Goal: Transaction & Acquisition: Purchase product/service

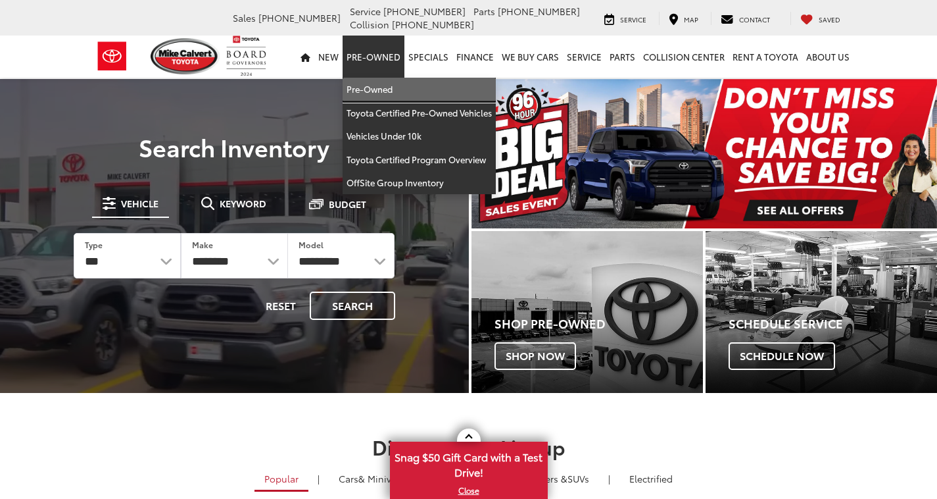
click at [412, 97] on link "Pre-Owned" at bounding box center [419, 90] width 153 height 24
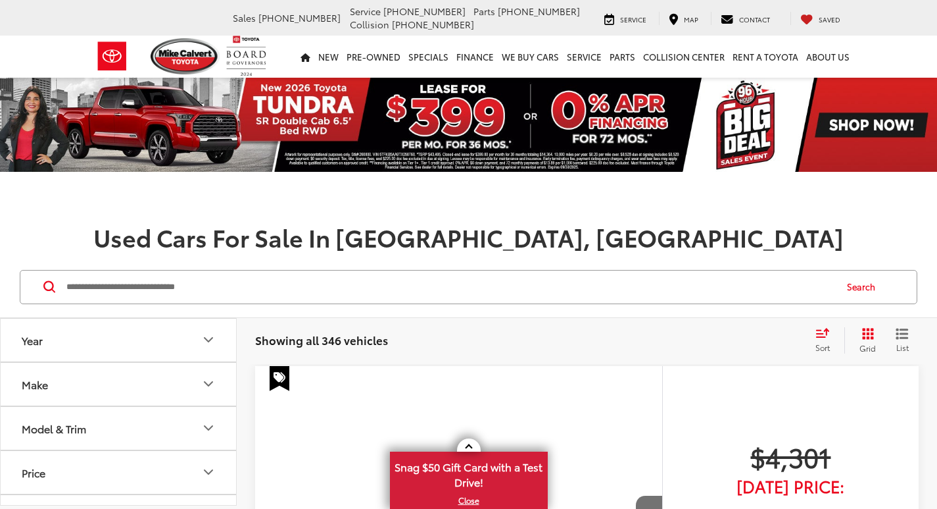
click at [261, 274] on input "Search by Make, Model, or Keyword" at bounding box center [450, 287] width 770 height 32
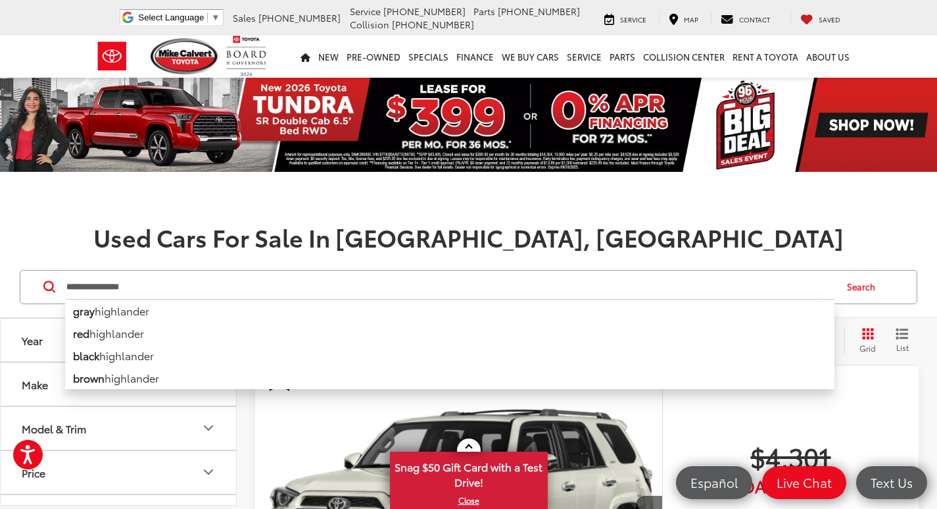
type input "**********"
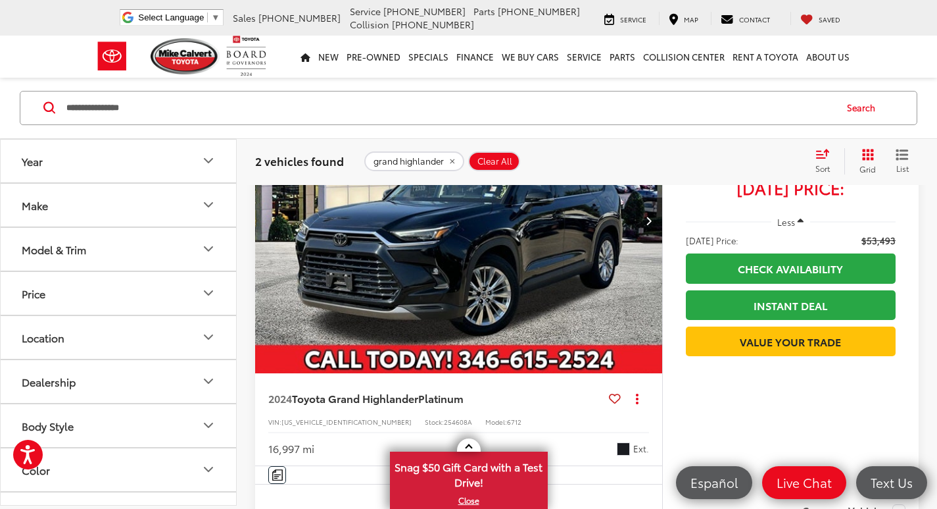
scroll to position [921, 0]
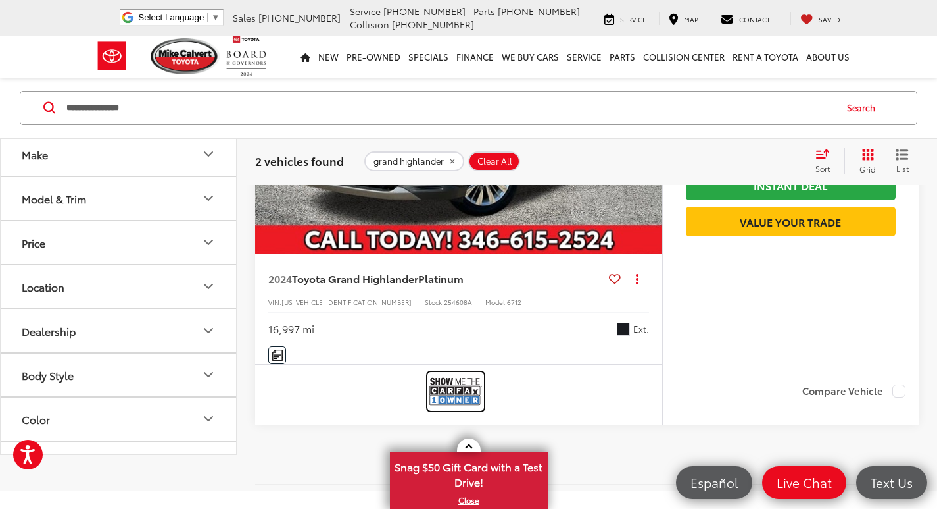
click at [458, 394] on img at bounding box center [456, 391] width 53 height 35
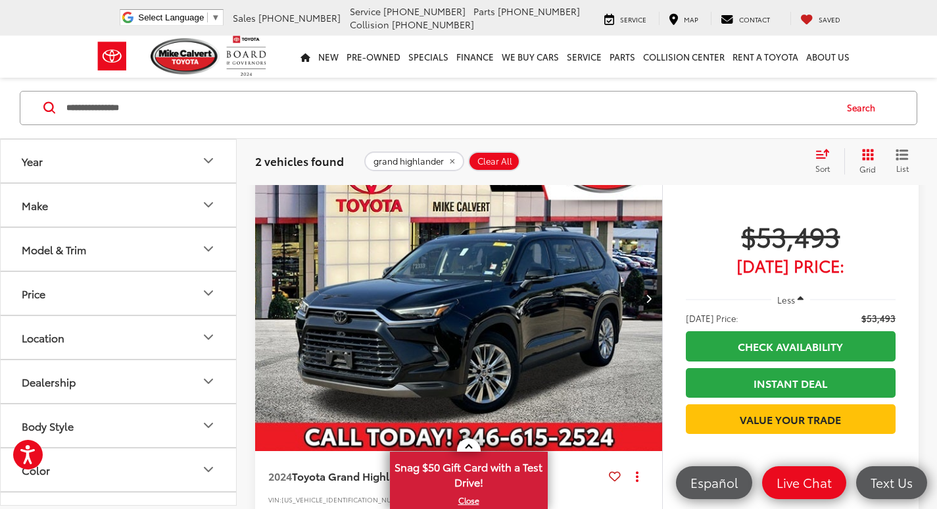
scroll to position [789, 0]
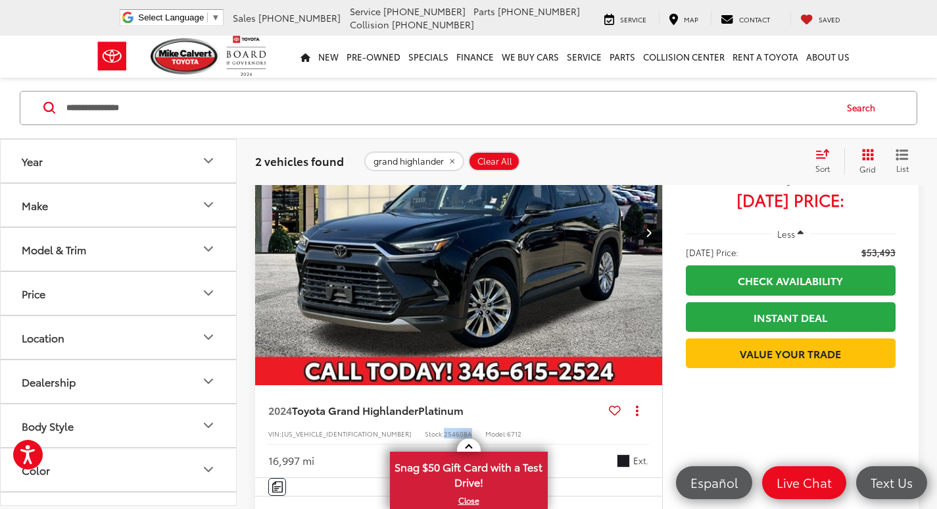
drag, startPoint x: 386, startPoint y: 434, endPoint x: 415, endPoint y: 432, distance: 29.0
click at [415, 432] on div "VIN: 5TDAAAB57RS042577 Stock: 254608A Model: 6712" at bounding box center [458, 432] width 381 height 9
copy span "254608A"
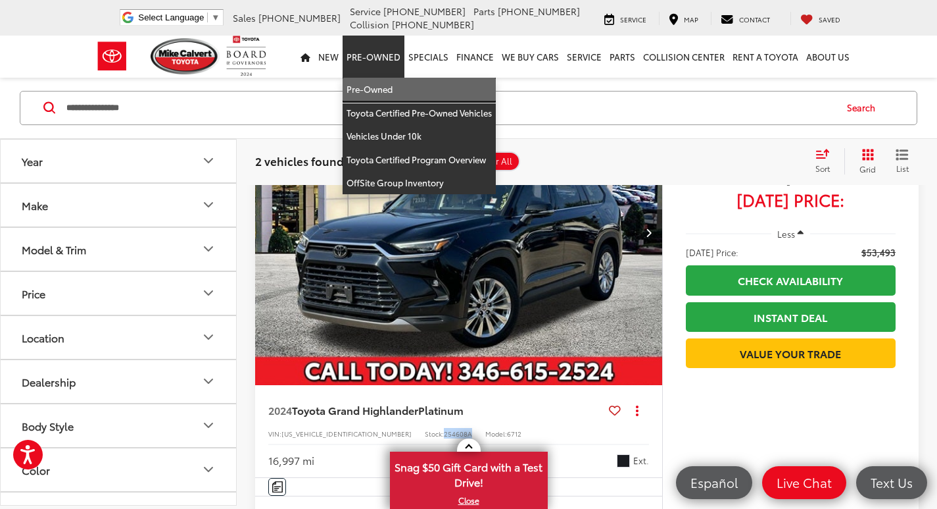
click at [389, 86] on link "Pre-Owned" at bounding box center [419, 90] width 153 height 24
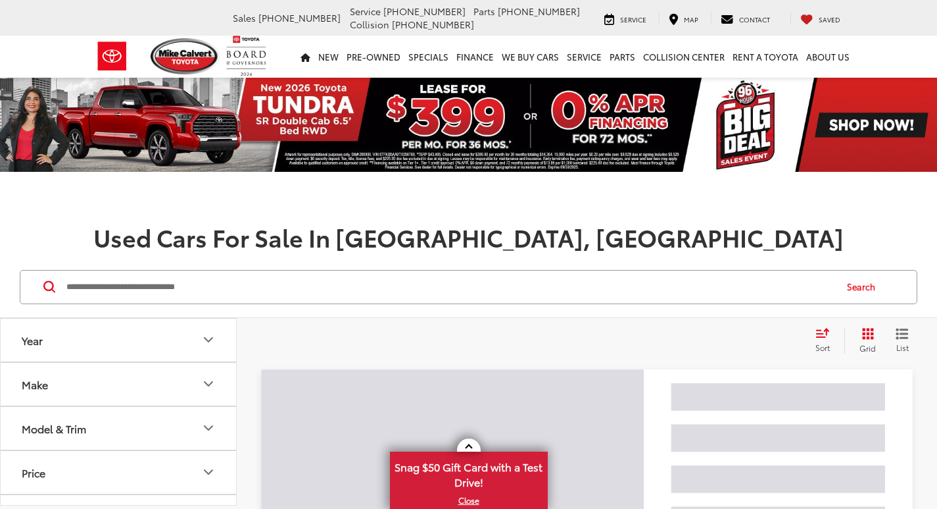
click at [206, 289] on input "Search by Make, Model, or Keyword" at bounding box center [450, 287] width 770 height 32
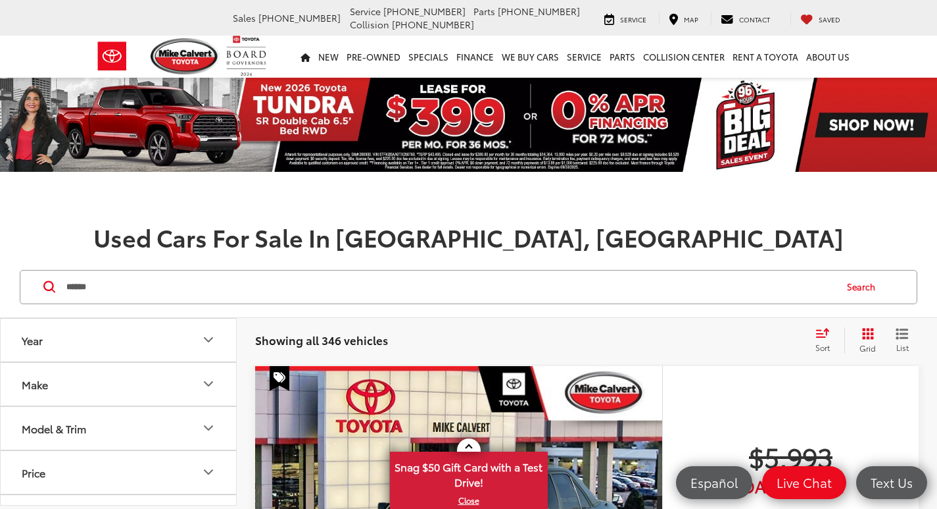
type input "******"
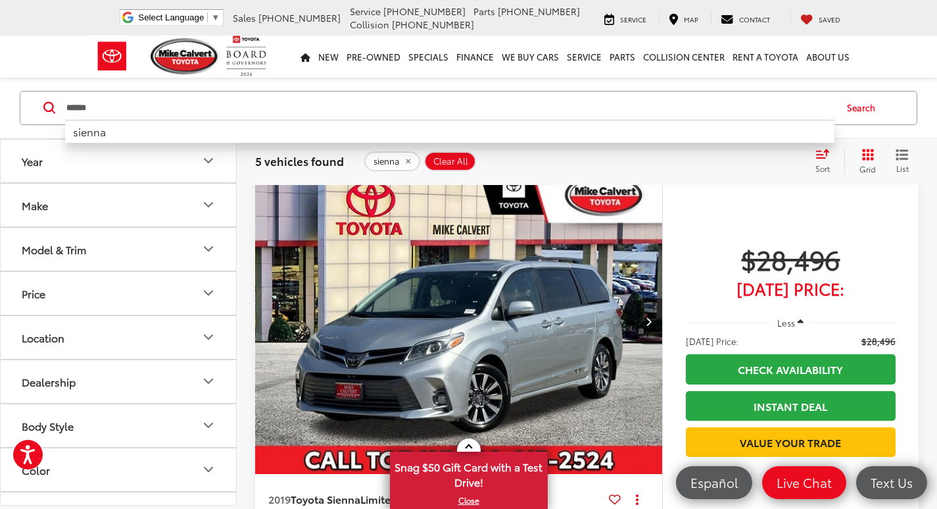
scroll to position [724, 0]
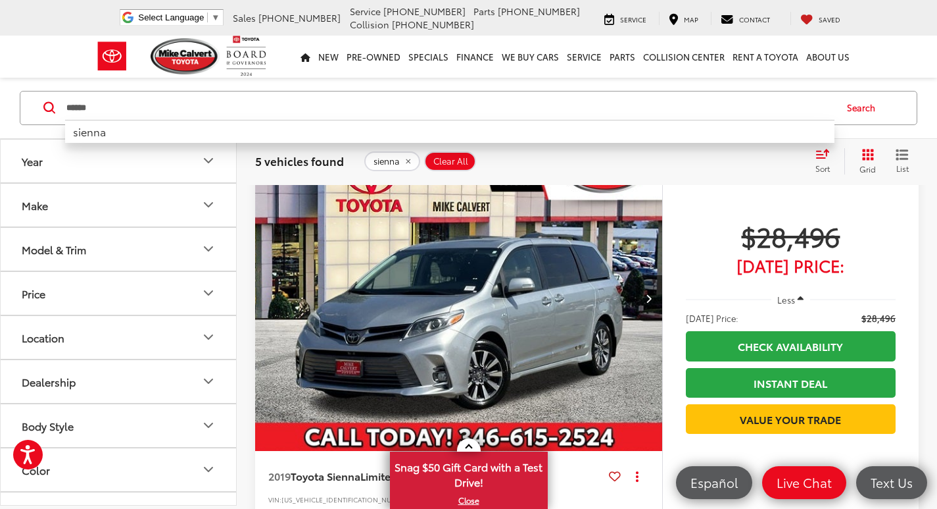
click at [503, 251] on img "2019 Toyota Sienna Limited 0" at bounding box center [459, 298] width 409 height 307
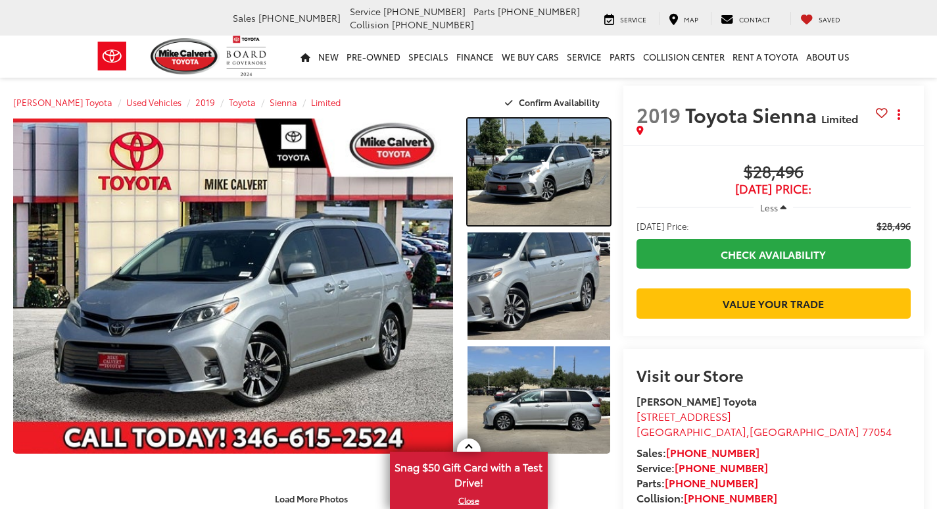
click at [541, 180] on link "Expand Photo 1" at bounding box center [539, 171] width 142 height 107
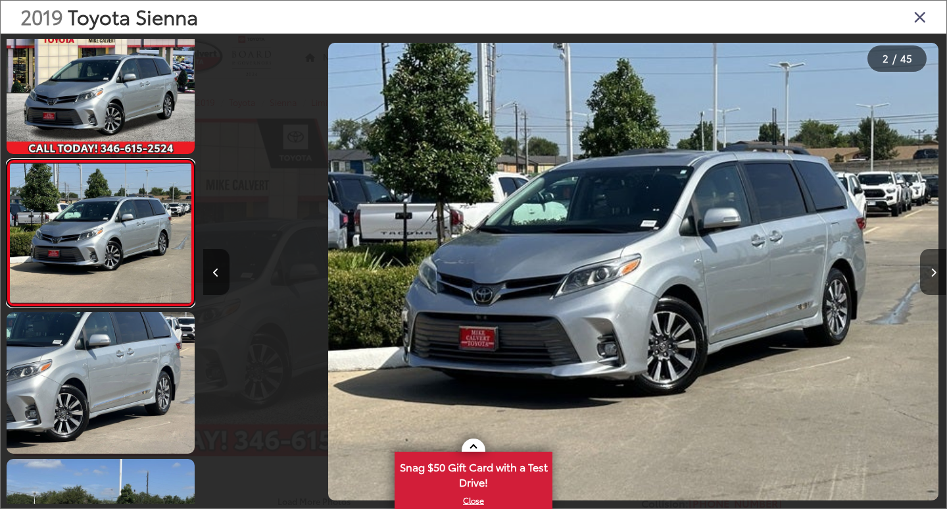
scroll to position [0, 743]
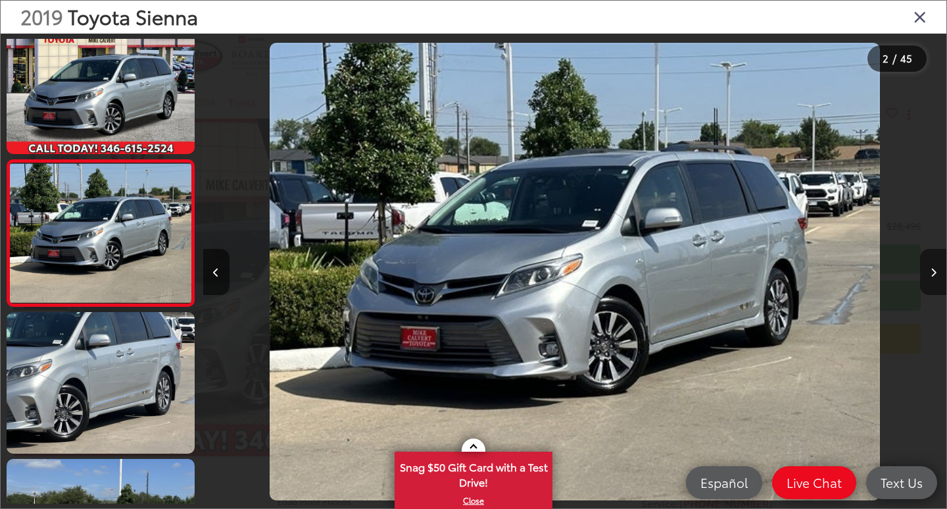
click at [932, 276] on icon "Next image" at bounding box center [934, 272] width 6 height 9
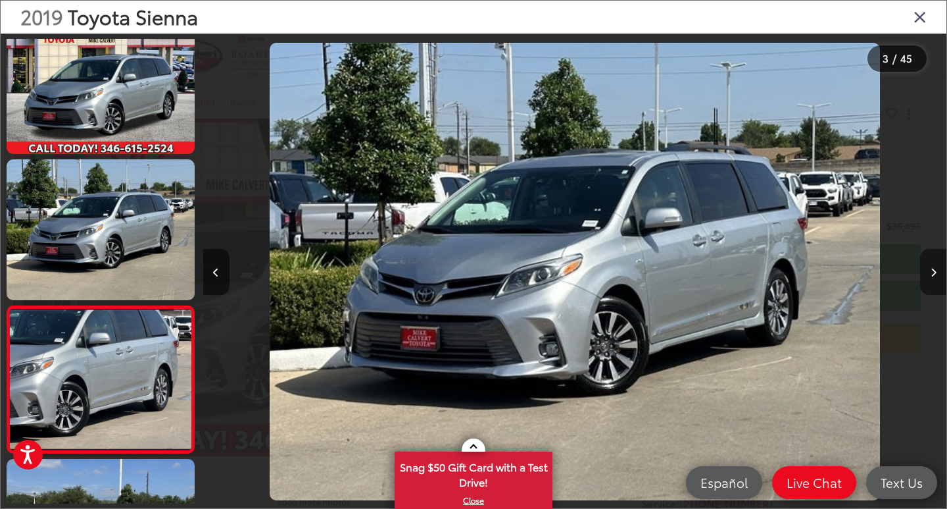
scroll to position [172, 0]
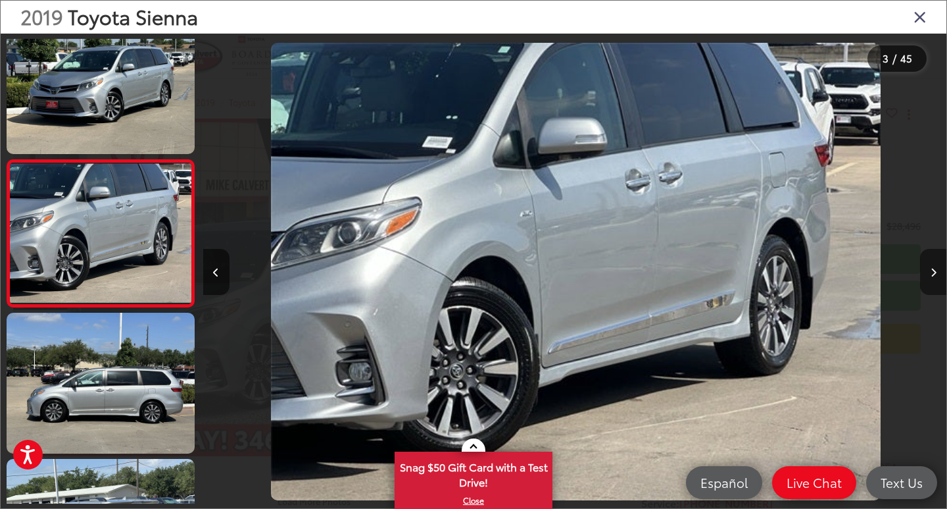
click at [937, 270] on button "Next image" at bounding box center [933, 272] width 26 height 46
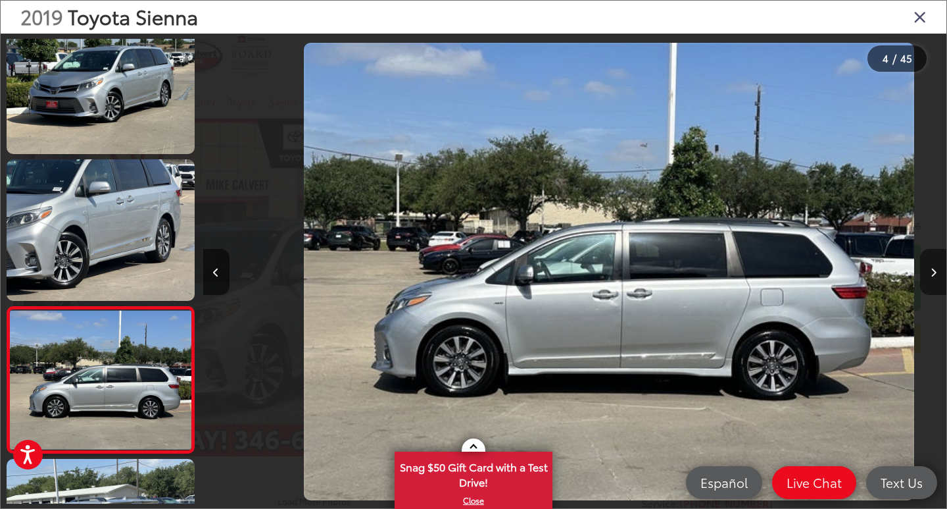
scroll to position [319, 0]
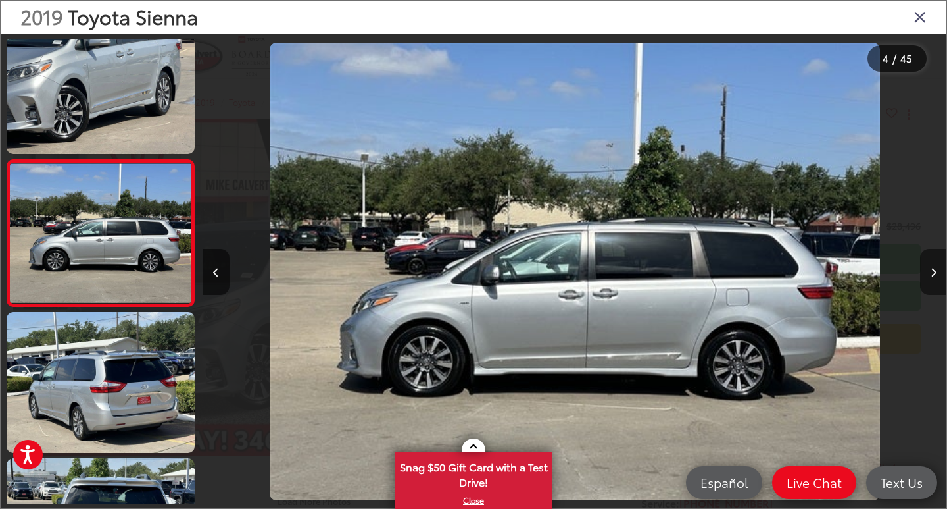
click at [937, 270] on button "Next image" at bounding box center [933, 272] width 26 height 46
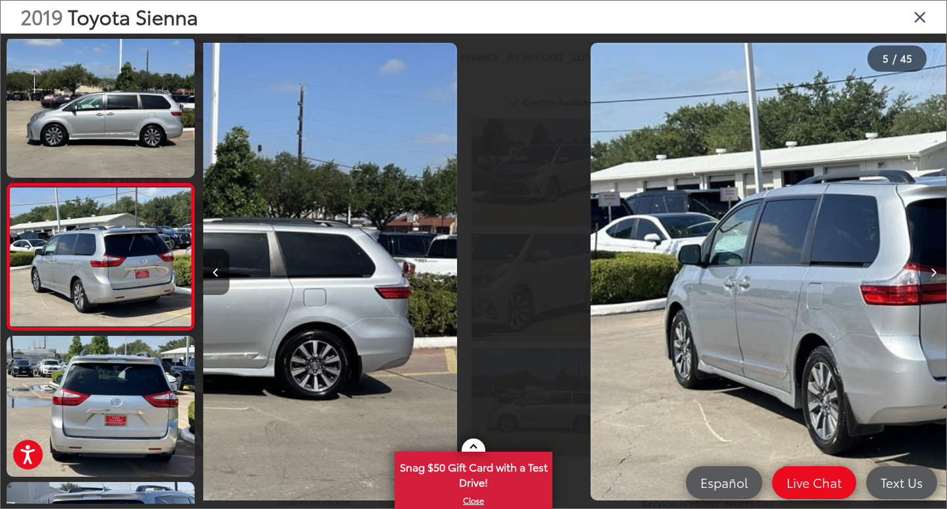
scroll to position [465, 0]
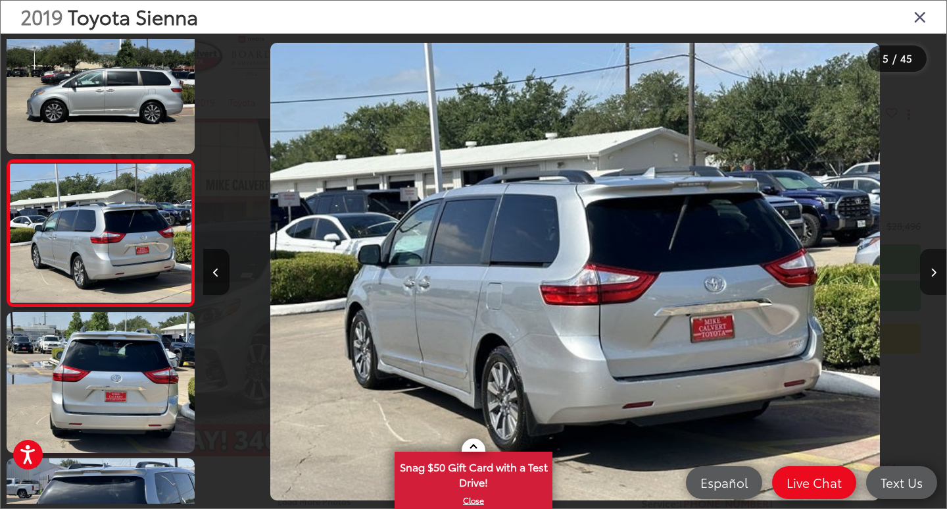
click at [937, 270] on button "Next image" at bounding box center [933, 272] width 26 height 46
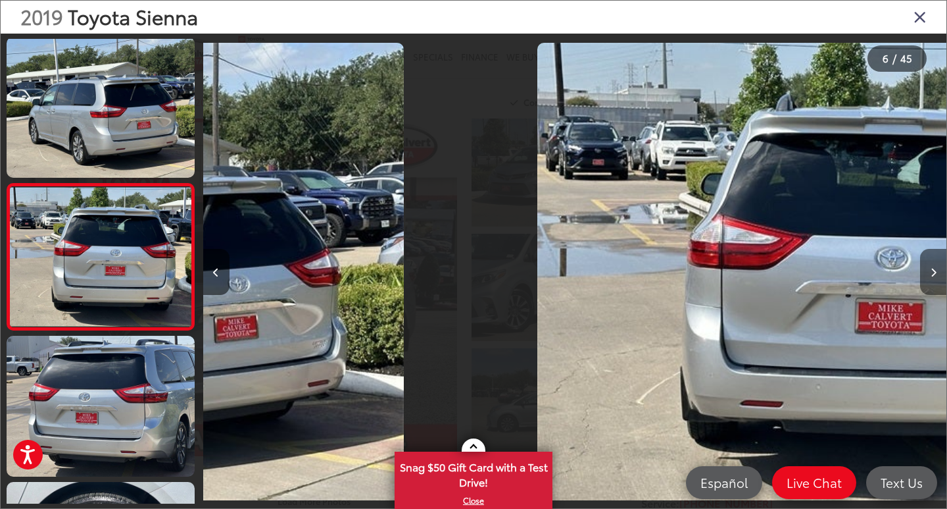
scroll to position [611, 0]
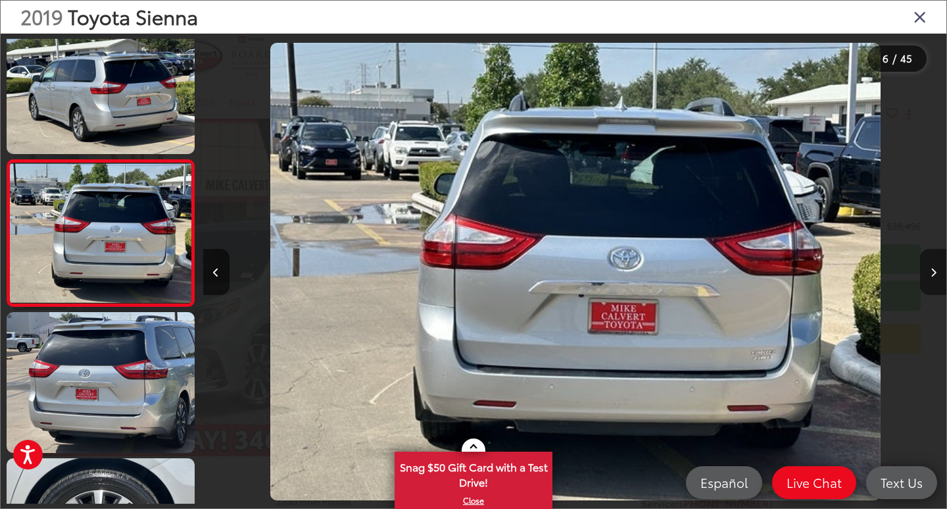
click at [937, 270] on button "Next image" at bounding box center [933, 272] width 26 height 46
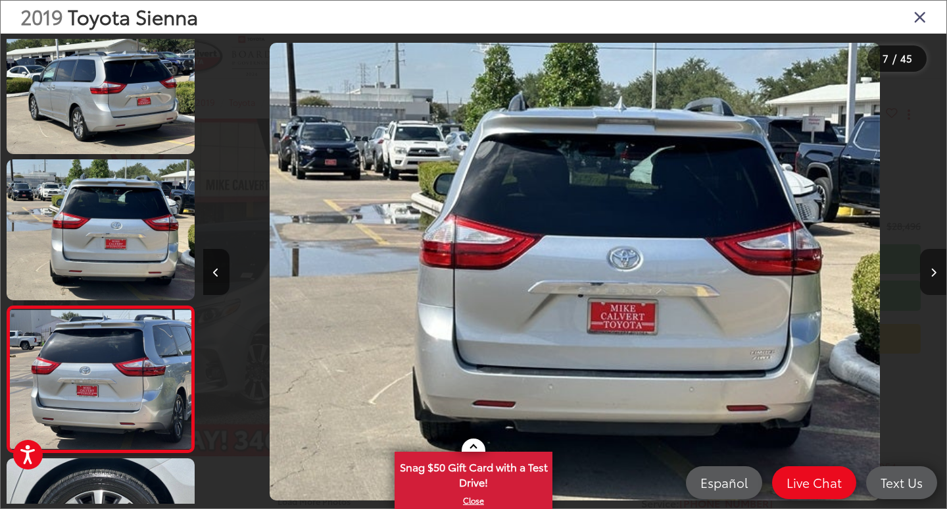
scroll to position [757, 0]
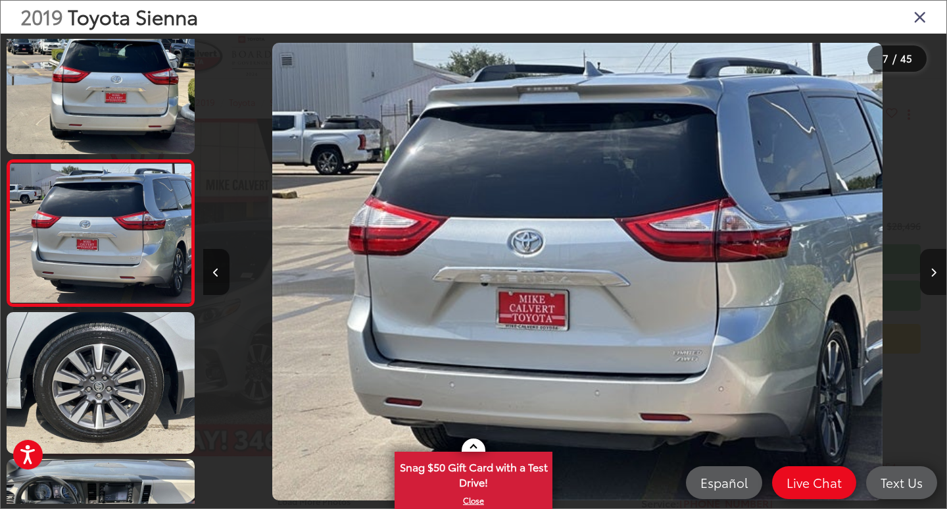
click at [937, 270] on button "Next image" at bounding box center [933, 272] width 26 height 46
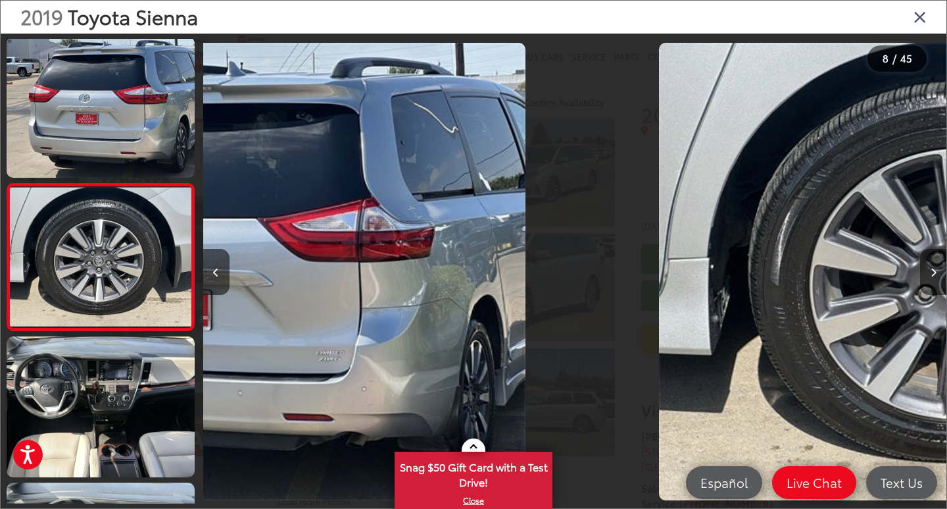
scroll to position [903, 0]
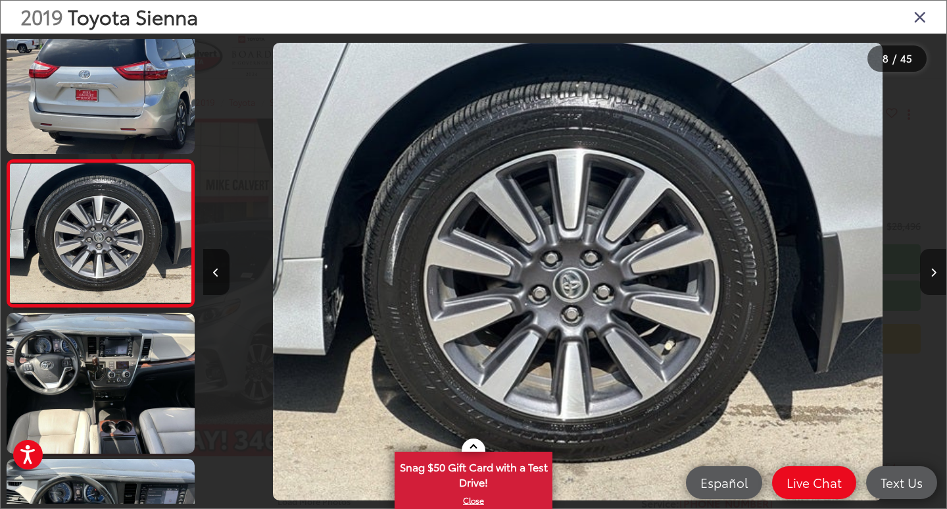
click at [937, 270] on button "Next image" at bounding box center [933, 272] width 26 height 46
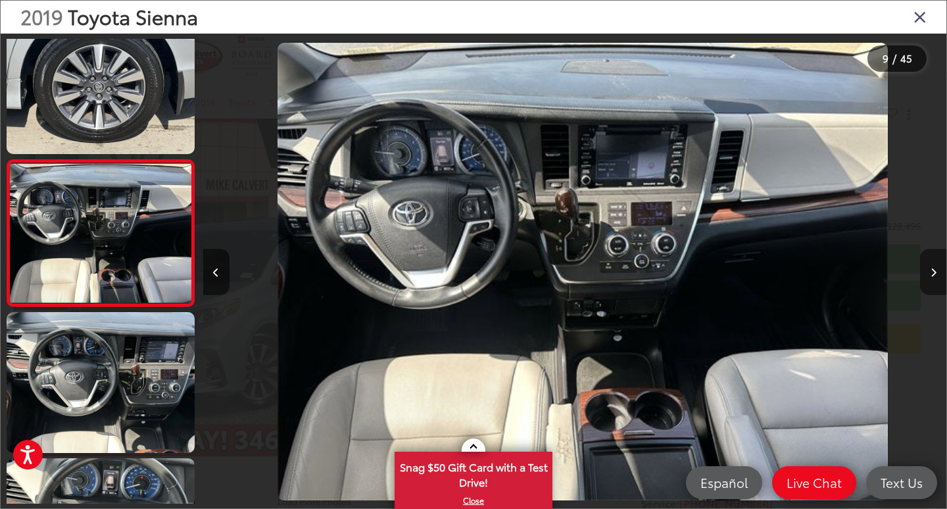
scroll to position [0, 5949]
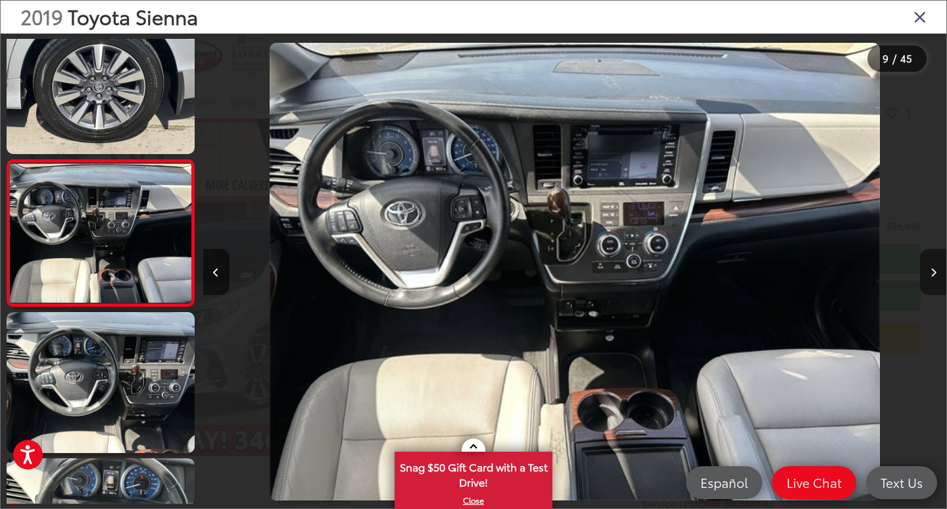
click at [937, 270] on button "Next image" at bounding box center [933, 272] width 26 height 46
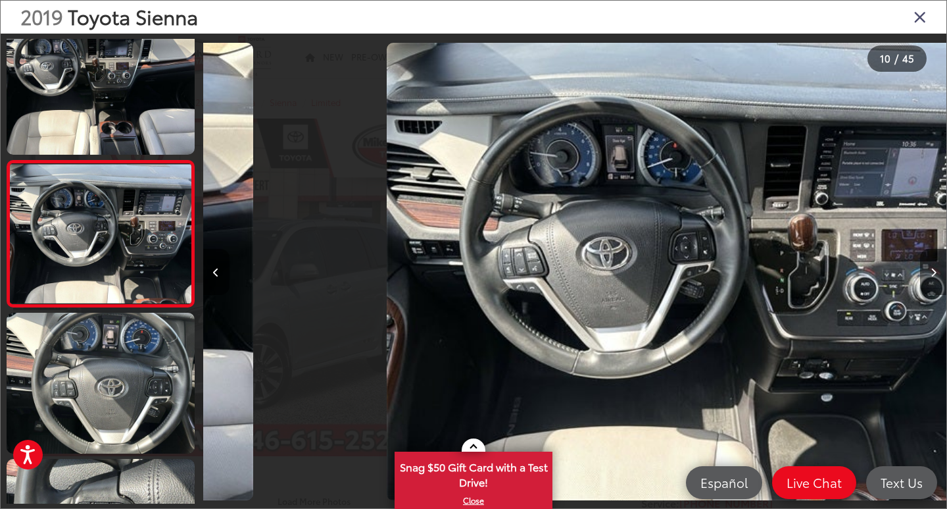
scroll to position [1196, 0]
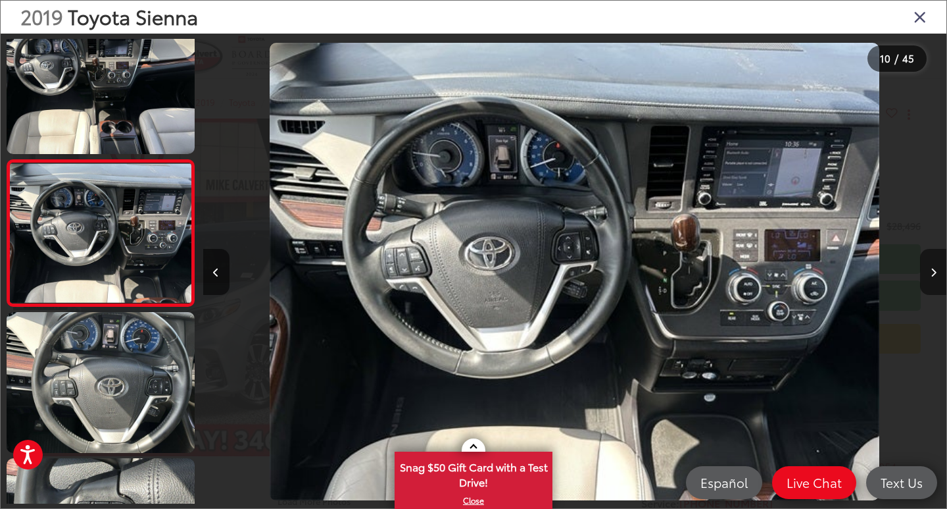
click at [937, 270] on button "Next image" at bounding box center [933, 272] width 26 height 46
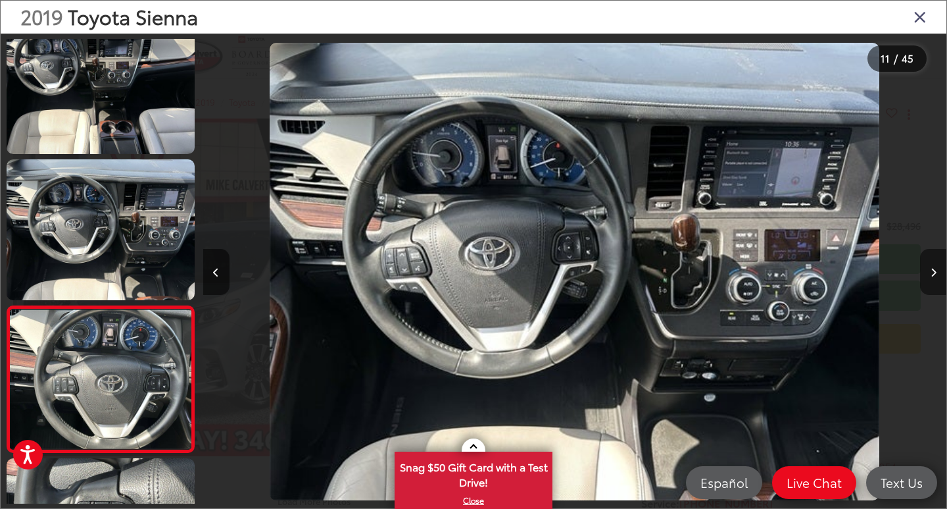
scroll to position [1342, 0]
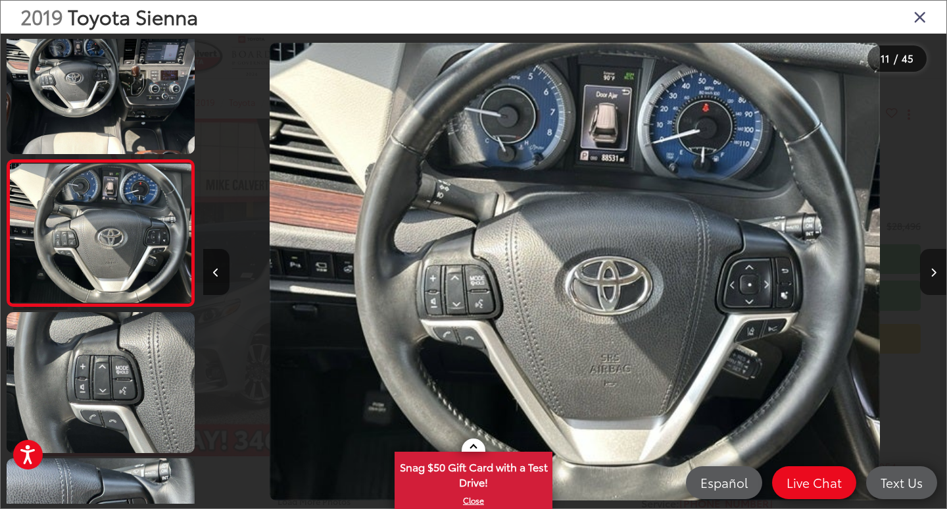
click at [937, 270] on button "Next image" at bounding box center [933, 272] width 26 height 46
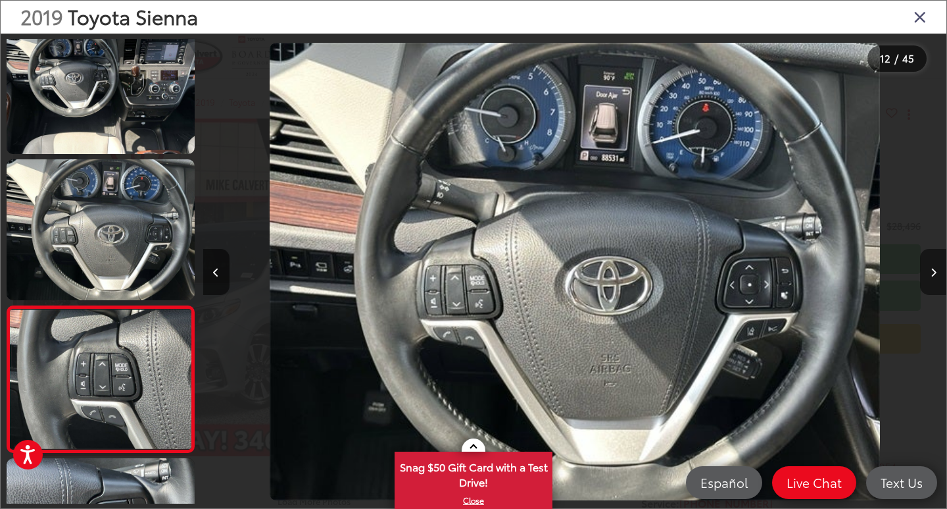
scroll to position [0, 0]
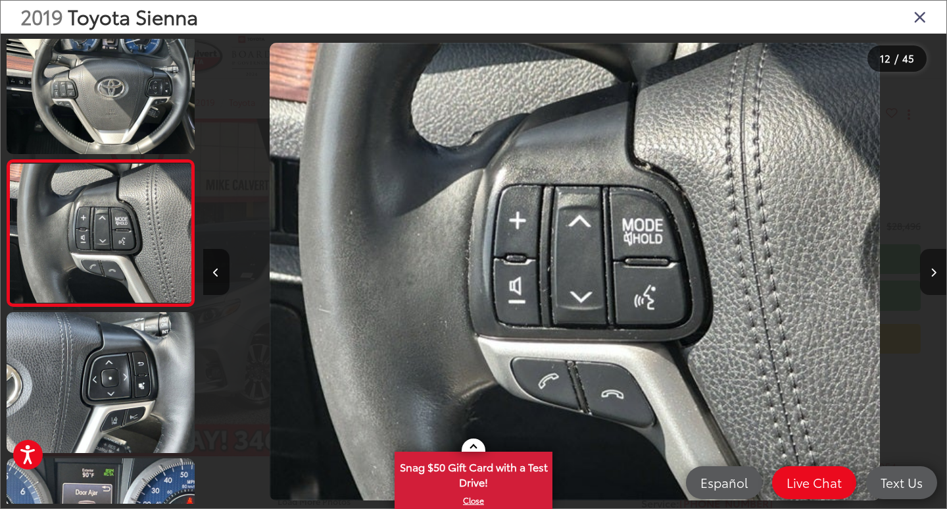
click at [937, 270] on button "Next image" at bounding box center [933, 272] width 26 height 46
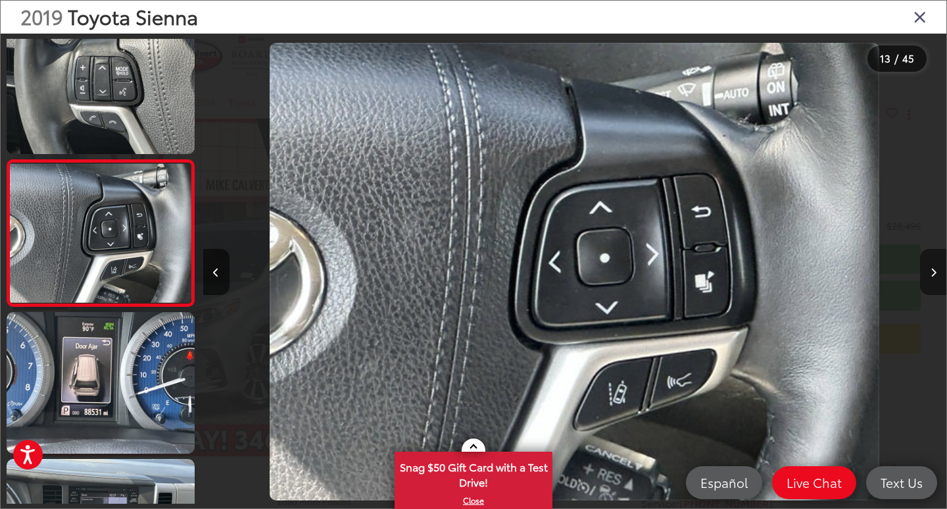
click at [937, 269] on button "Next image" at bounding box center [933, 272] width 26 height 46
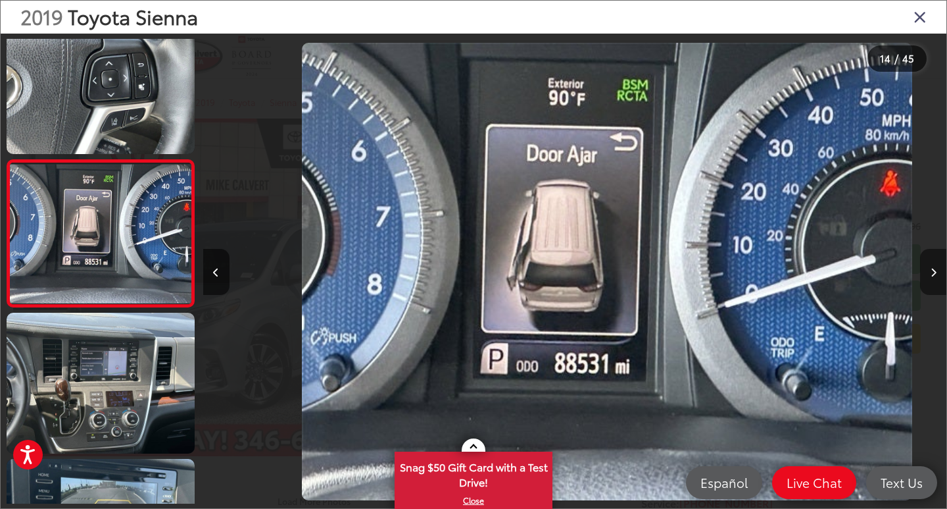
click at [937, 269] on button "Next image" at bounding box center [933, 272] width 26 height 46
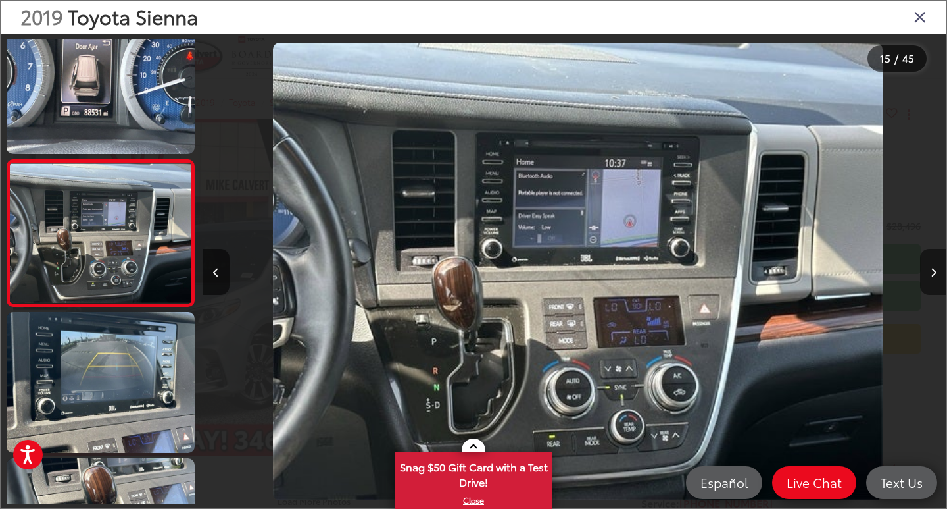
click at [937, 269] on button "Next image" at bounding box center [933, 272] width 26 height 46
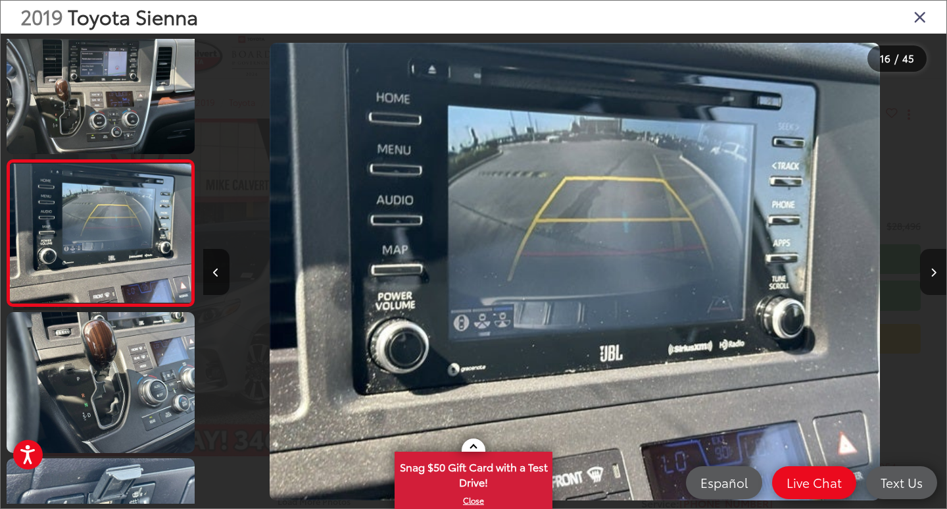
click at [937, 269] on button "Next image" at bounding box center [933, 272] width 26 height 46
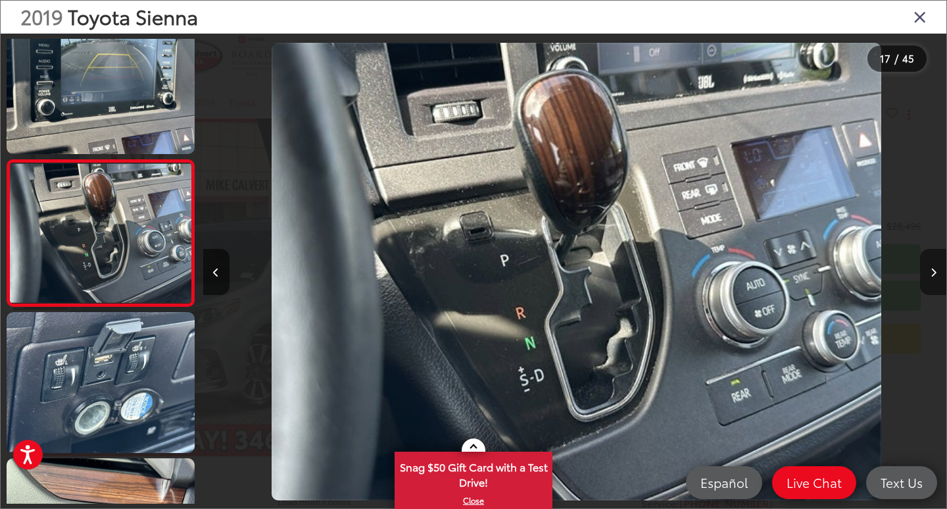
click at [937, 269] on button "Next image" at bounding box center [933, 272] width 26 height 46
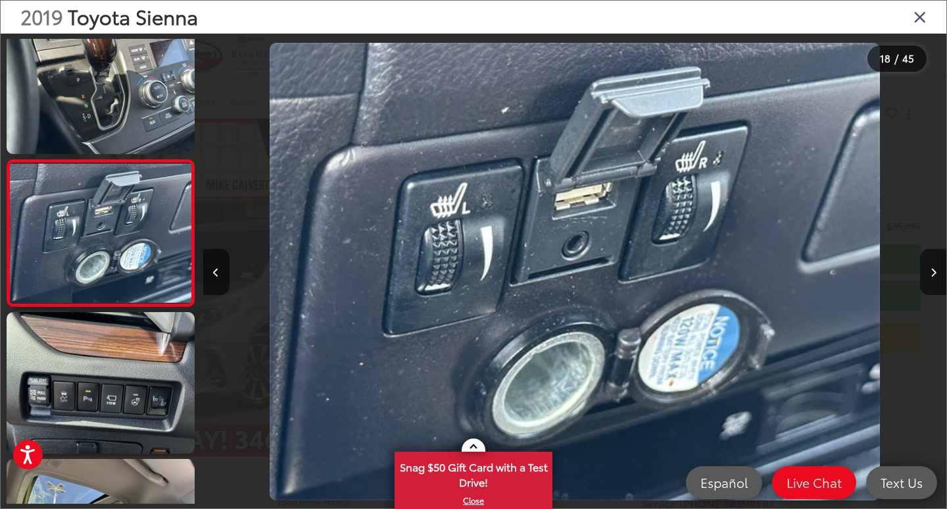
click at [925, 10] on icon "Close gallery" at bounding box center [920, 16] width 13 height 17
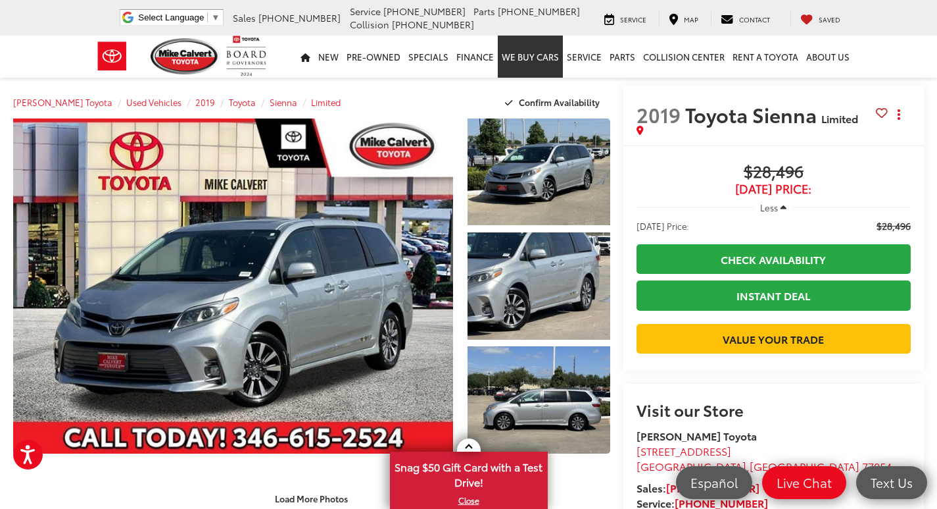
click at [549, 64] on link "WE BUY CARS" at bounding box center [530, 57] width 65 height 42
